Goal: Navigation & Orientation: Understand site structure

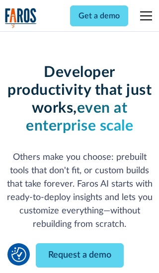
scroll to position [119, 0]
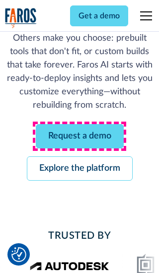
click at [79, 136] on link "Request a demo" at bounding box center [80, 136] width 88 height 24
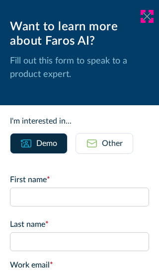
click at [147, 16] on icon at bounding box center [147, 15] width 8 height 7
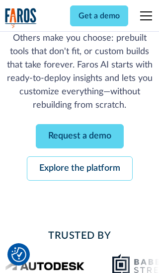
scroll to position [152, 0]
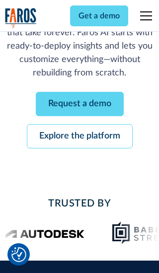
click at [79, 136] on link "Explore the platform" at bounding box center [80, 136] width 106 height 24
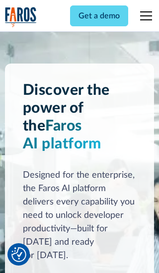
scroll to position [7463, 0]
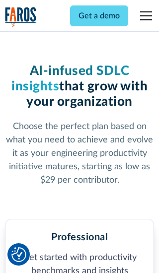
scroll to position [1540, 0]
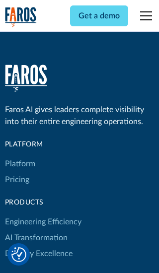
click at [19, 156] on link "Platform" at bounding box center [20, 164] width 30 height 16
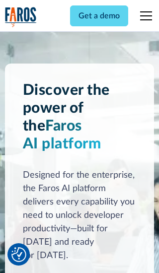
scroll to position [7782, 0]
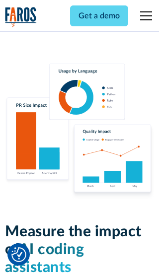
scroll to position [6142, 0]
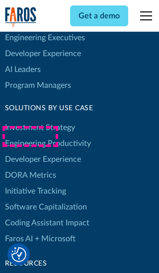
click at [30, 167] on link "DORA Metrics" at bounding box center [30, 175] width 51 height 16
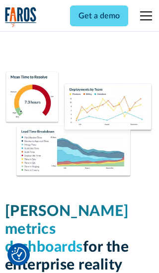
scroll to position [4350, 0]
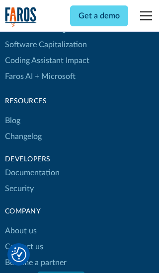
click at [23, 137] on link "Changelog" at bounding box center [23, 137] width 37 height 16
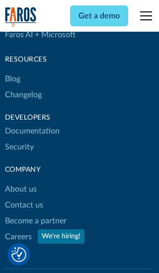
click at [20, 181] on link "About us" at bounding box center [21, 189] width 32 height 16
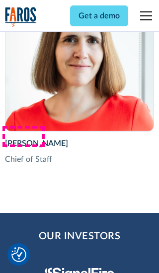
scroll to position [3426, 0]
